Goal: Information Seeking & Learning: Learn about a topic

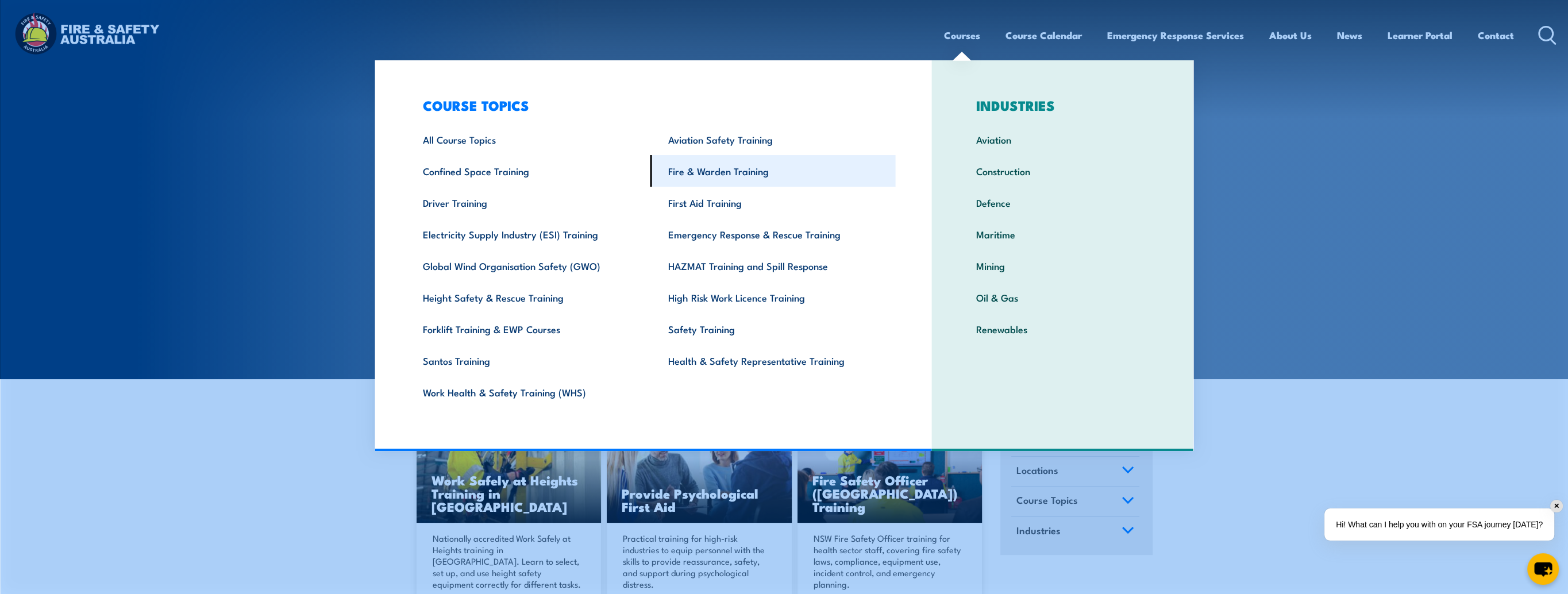
click at [721, 179] on link "Fire & Warden Training" at bounding box center [772, 170] width 245 height 32
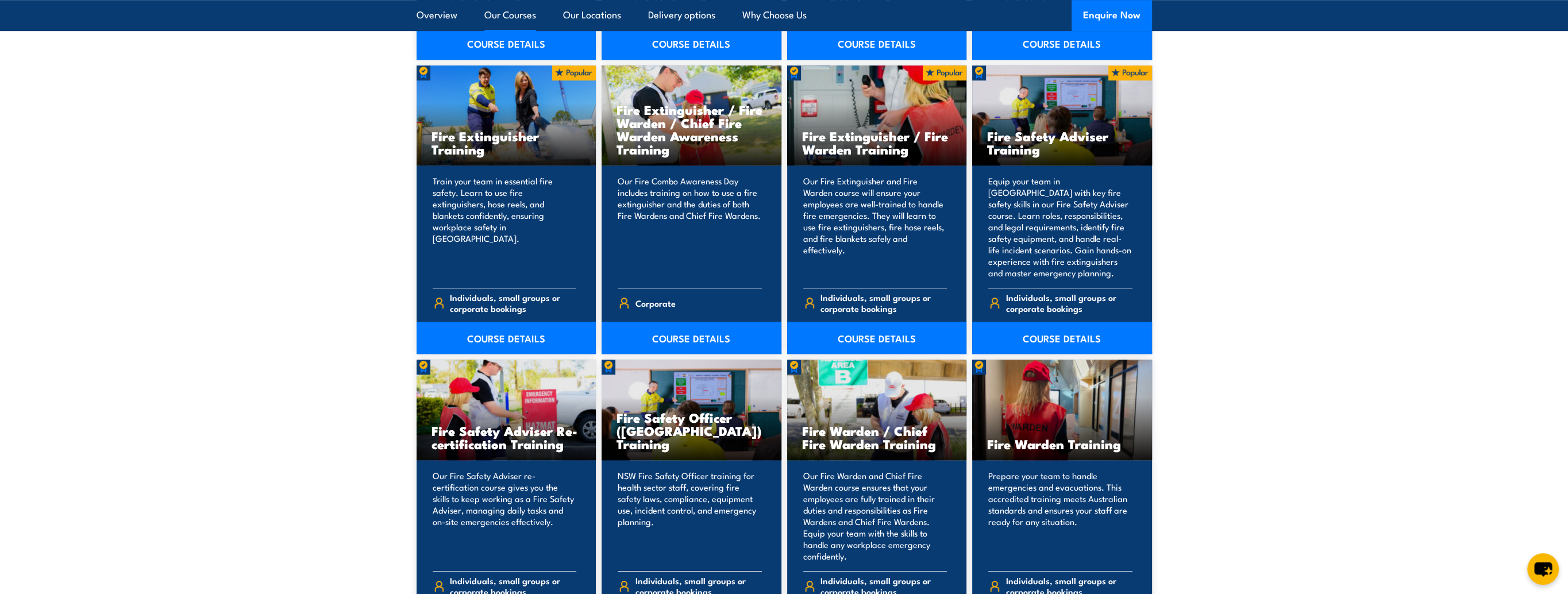
scroll to position [1207, 0]
click at [669, 338] on link "COURSE DETAILS" at bounding box center [691, 337] width 179 height 32
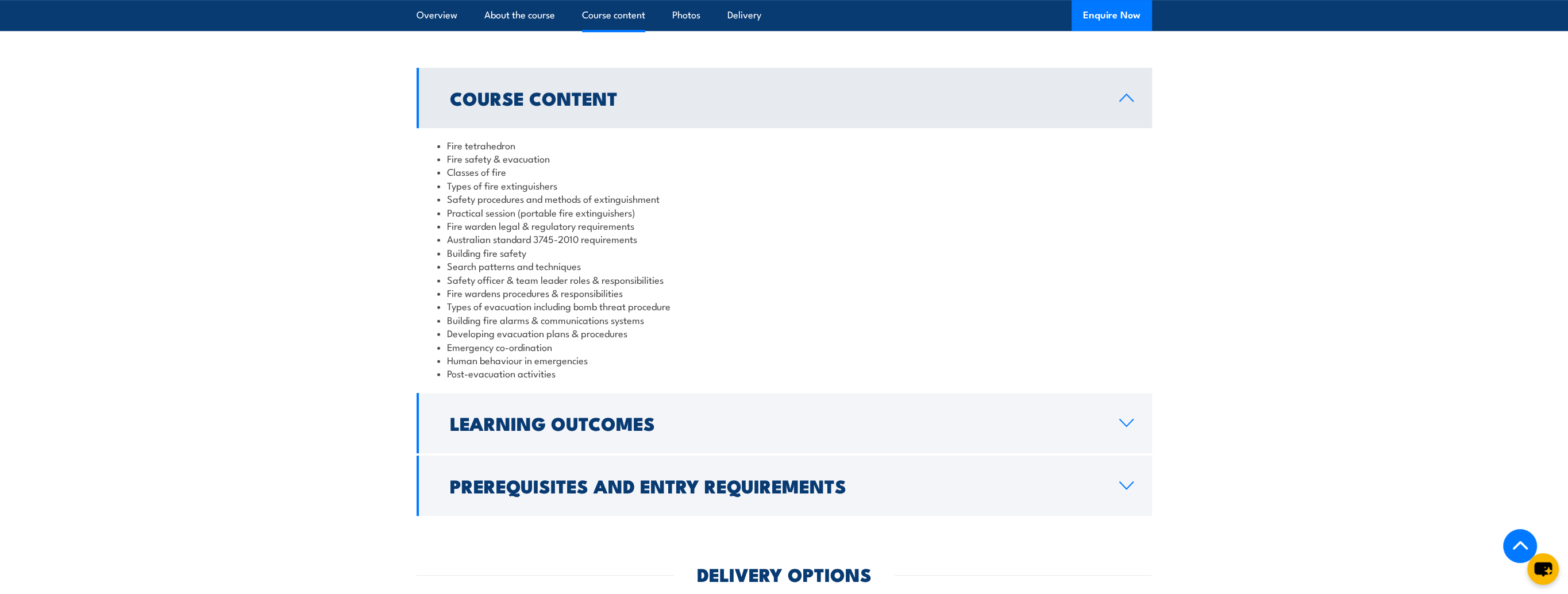
scroll to position [978, 0]
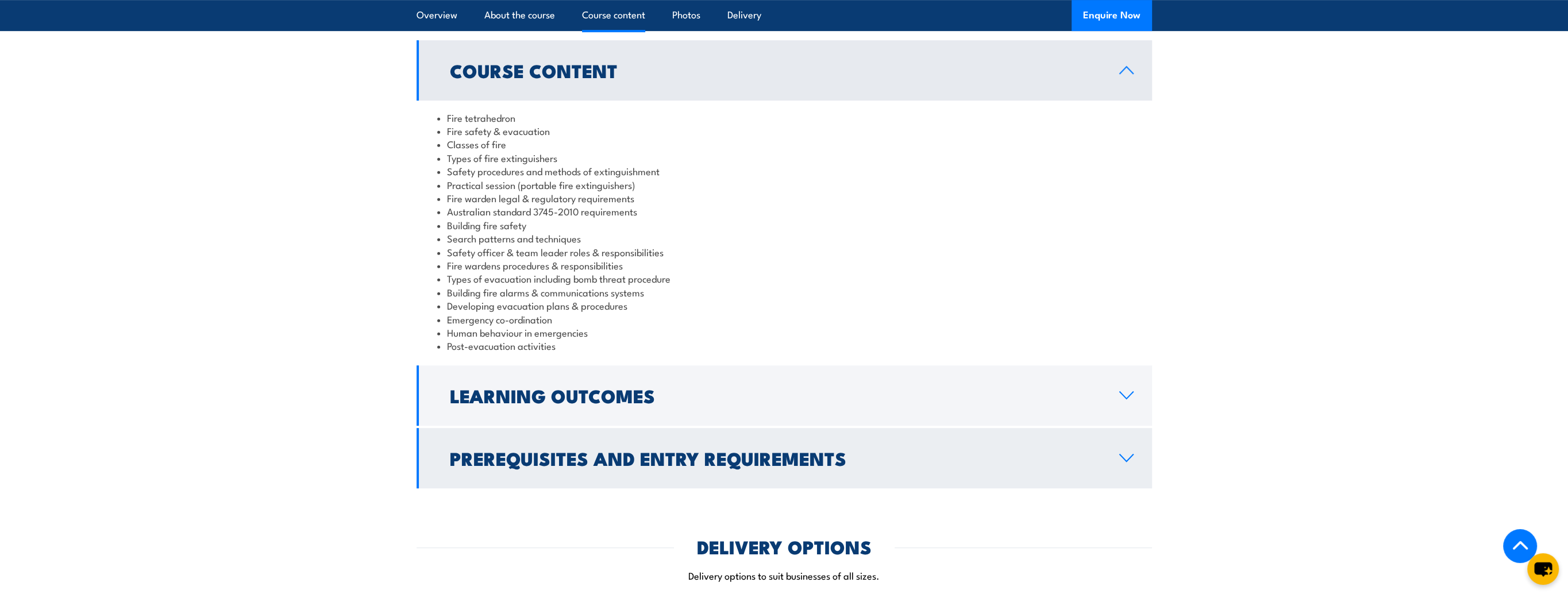
click at [634, 435] on link "Prerequisites and Entry Requirements" at bounding box center [784, 458] width 736 height 60
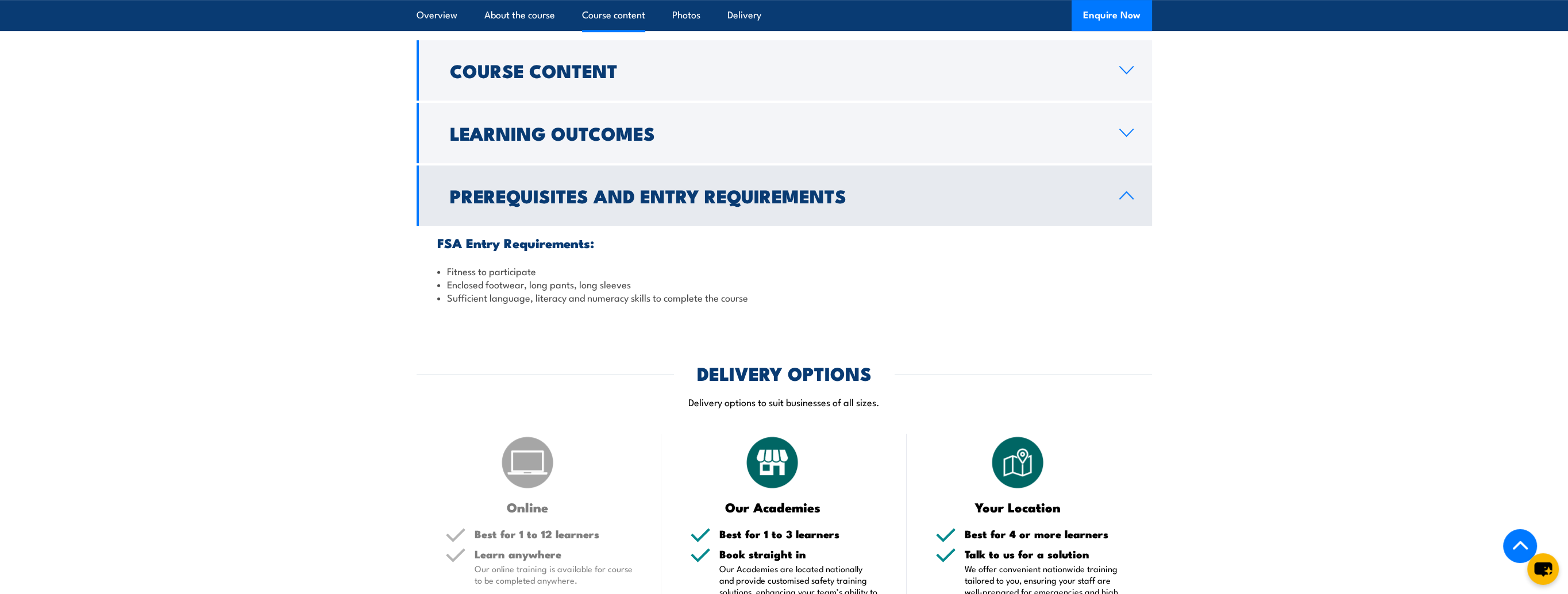
click at [1127, 166] on link "Prerequisites and Entry Requirements" at bounding box center [784, 196] width 736 height 60
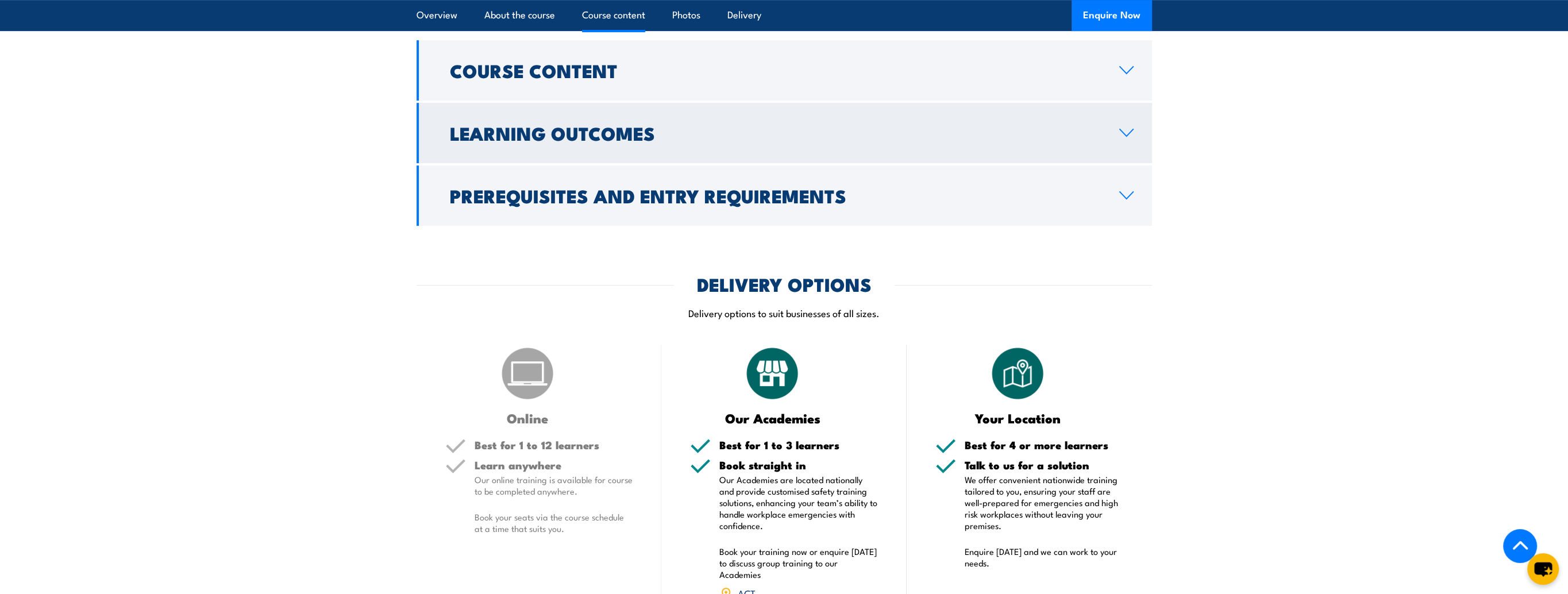
click at [639, 125] on h2 "Learning Outcomes" at bounding box center [775, 133] width 651 height 16
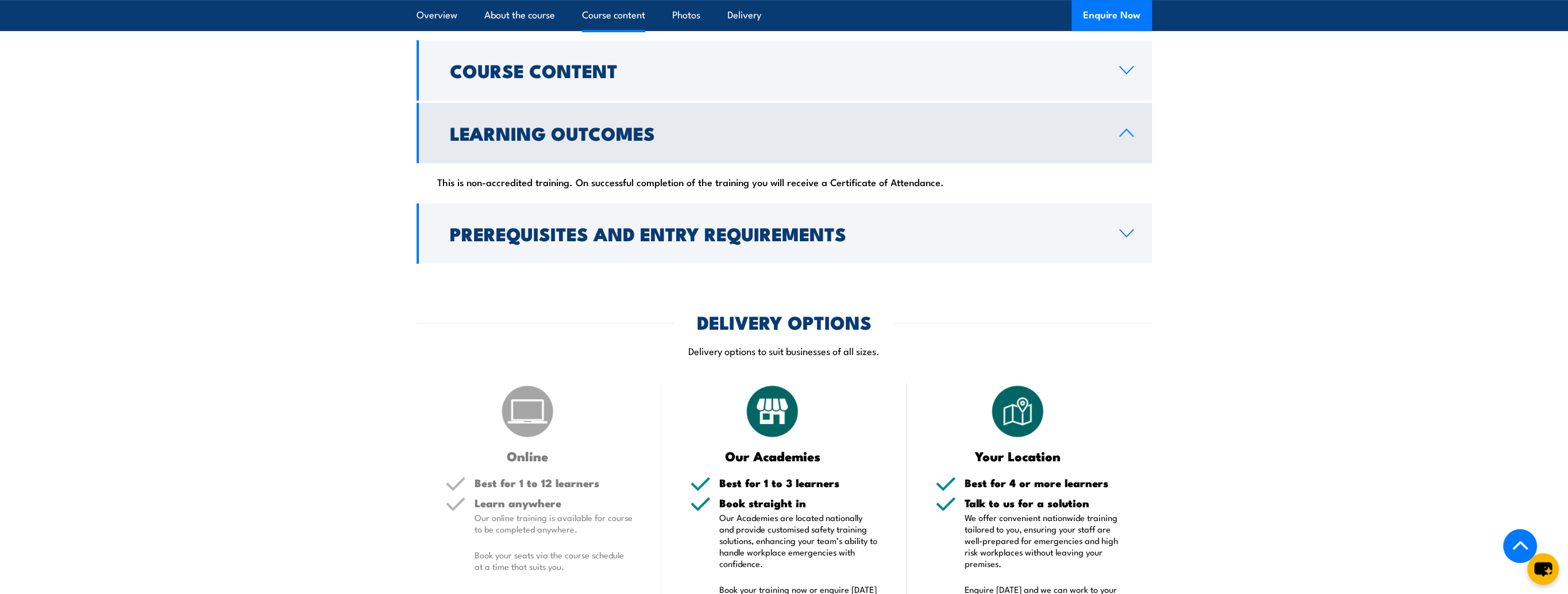
click at [644, 125] on h2 "Learning Outcomes" at bounding box center [775, 133] width 651 height 16
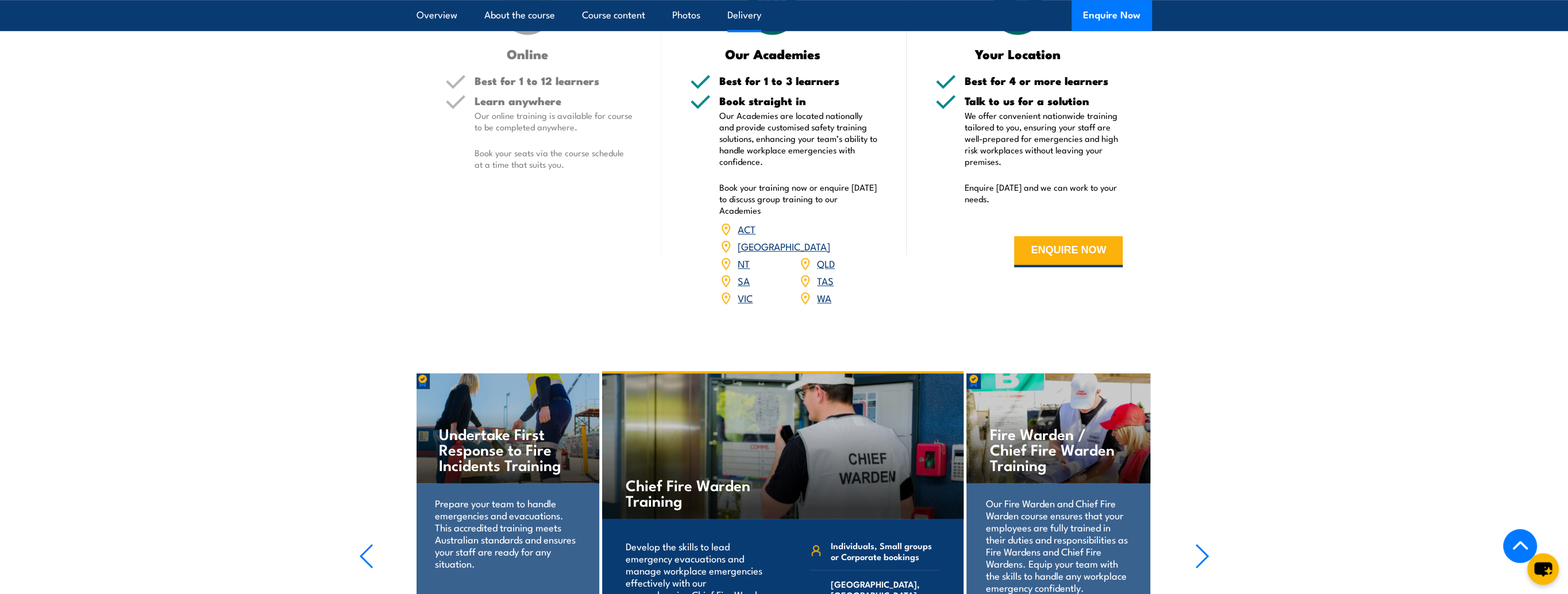
scroll to position [1494, 0]
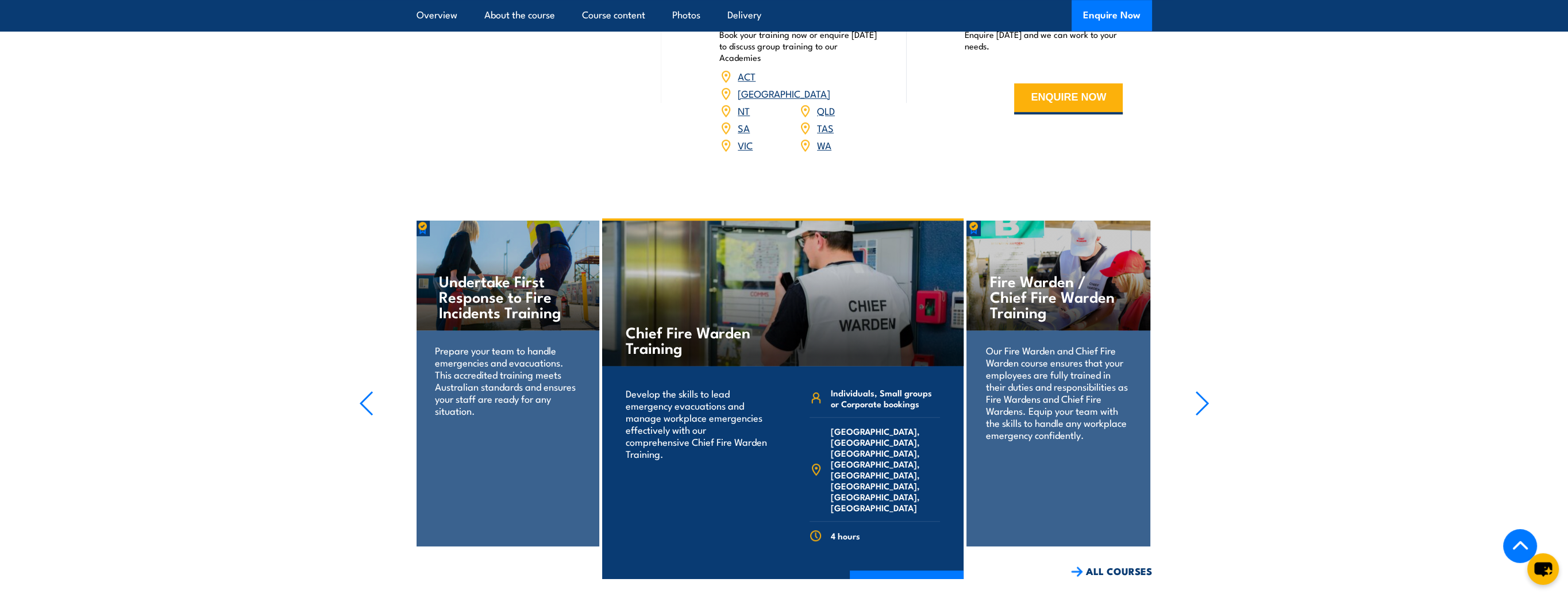
click at [1198, 391] on icon "button" at bounding box center [1202, 404] width 15 height 26
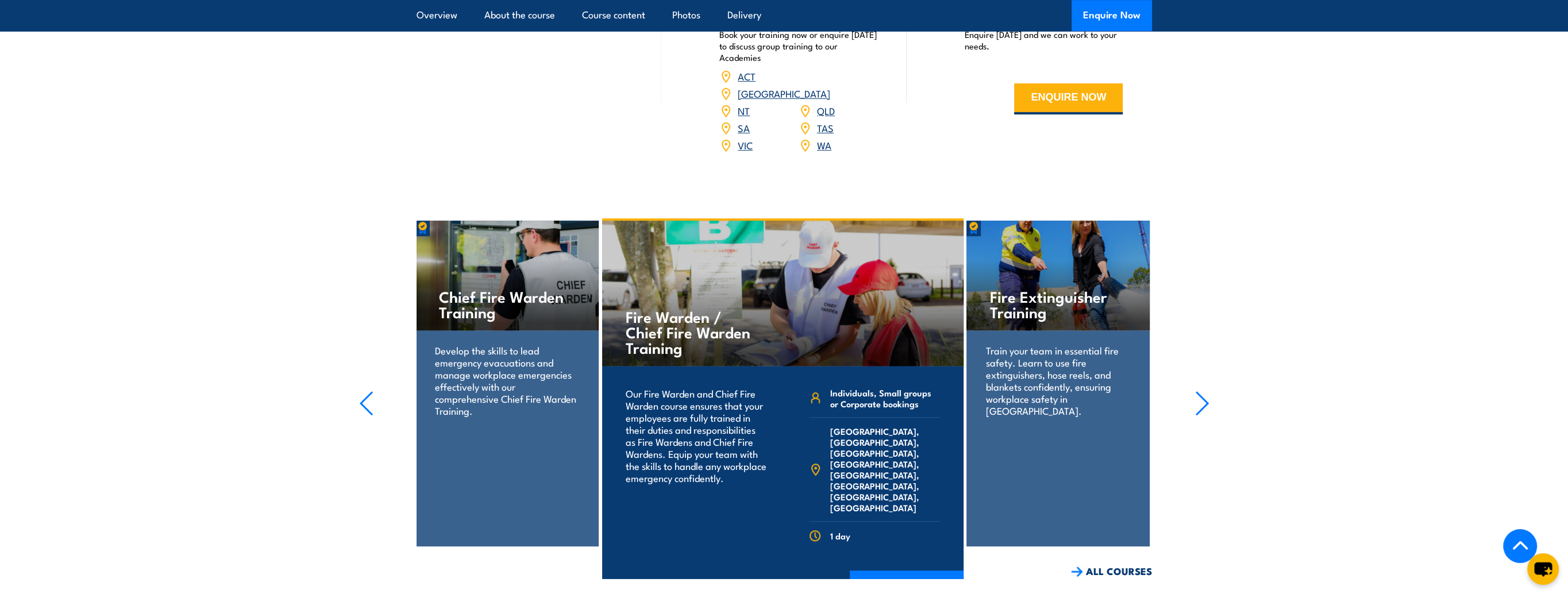
click at [1204, 391] on icon "button" at bounding box center [1202, 404] width 15 height 26
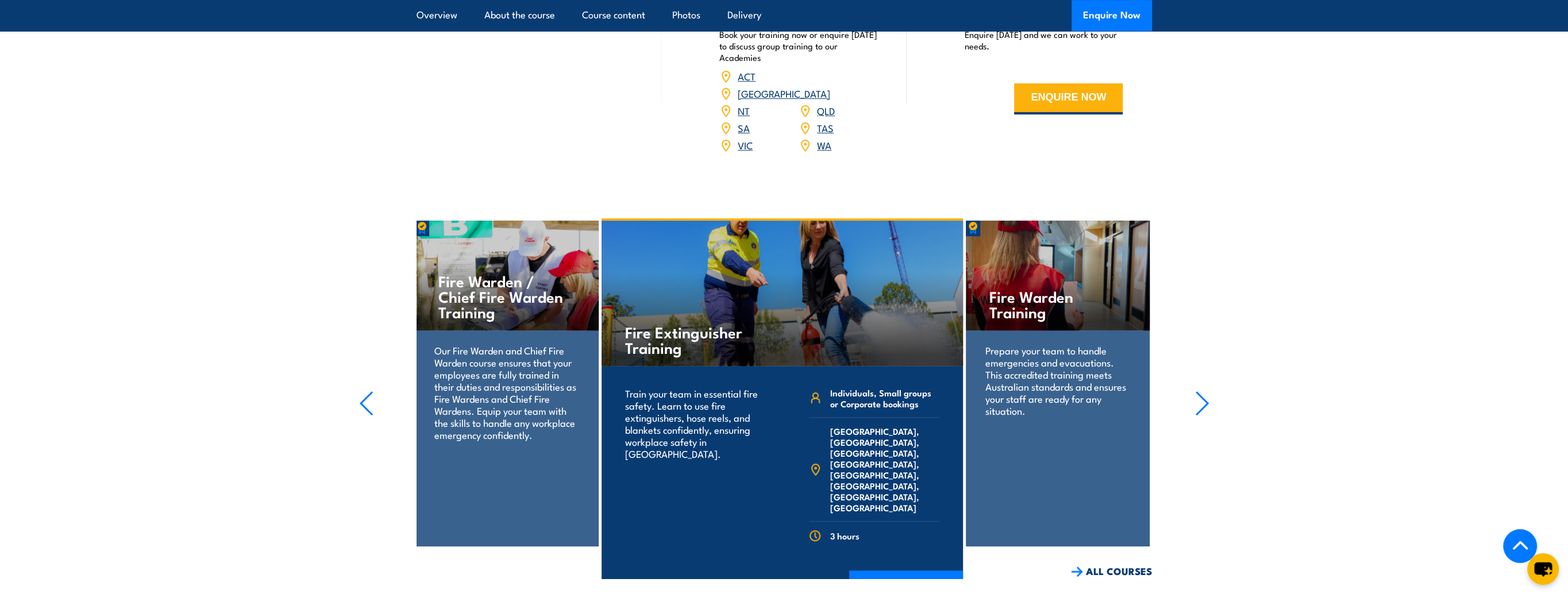
click at [1204, 391] on icon "button" at bounding box center [1202, 404] width 15 height 26
